Goal: Task Accomplishment & Management: Use online tool/utility

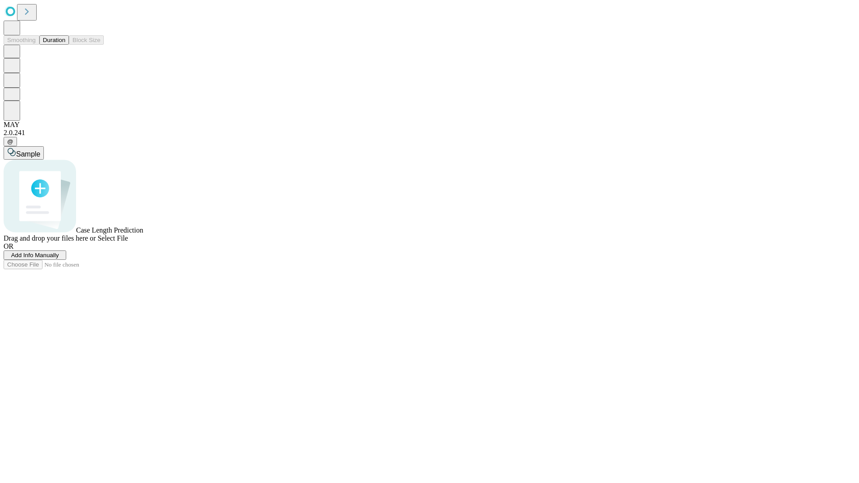
click at [65, 45] on button "Duration" at bounding box center [54, 39] width 30 height 9
click at [59, 258] on span "Add Info Manually" at bounding box center [35, 255] width 48 height 7
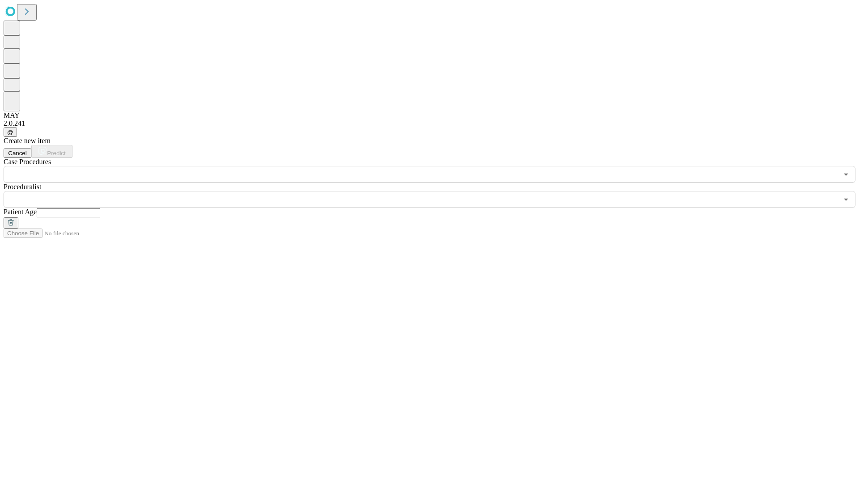
click at [100, 208] on input "text" at bounding box center [68, 212] width 63 height 9
type input "**"
click at [436, 191] on input "text" at bounding box center [421, 199] width 834 height 17
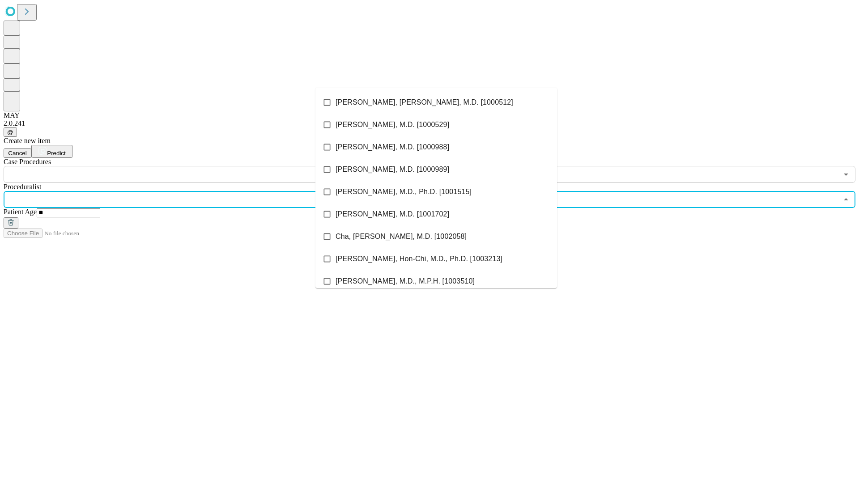
click at [436, 102] on li "[PERSON_NAME], [PERSON_NAME], M.D. [1000512]" at bounding box center [435, 102] width 241 height 22
